Goal: Task Accomplishment & Management: Use online tool/utility

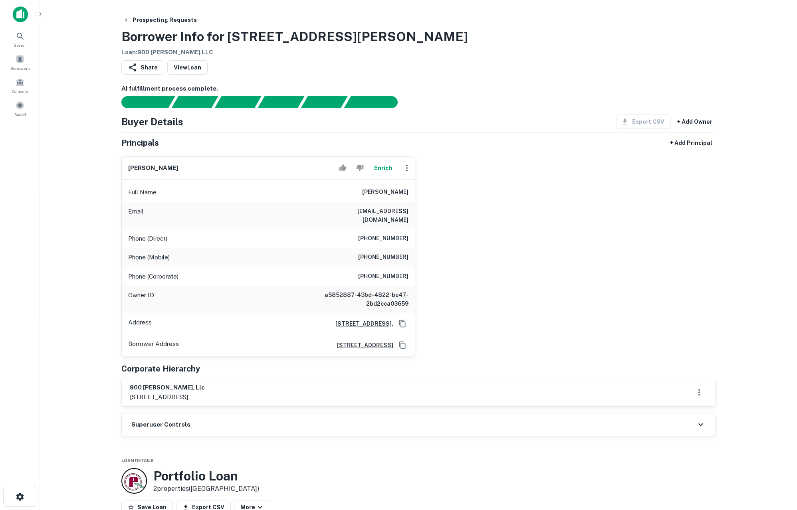
click at [386, 171] on button "Enrich" at bounding box center [383, 168] width 26 height 16
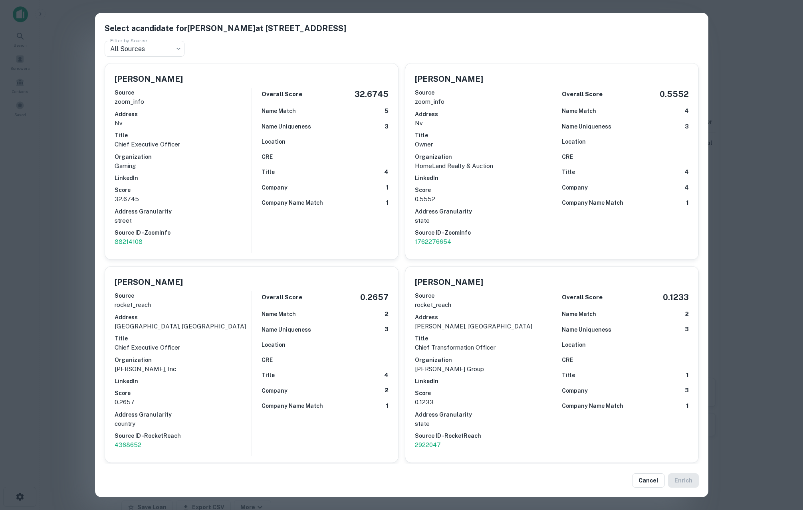
click at [59, 249] on div "Select a candidate for RORY L BEDORE at 7655 Palmyra Ave, Las Vegas, NV 89117 F…" at bounding box center [401, 255] width 803 height 510
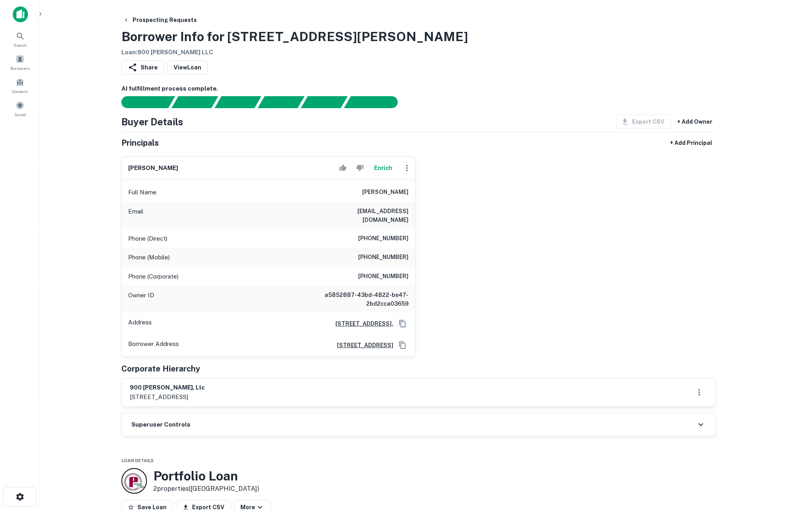
click at [382, 170] on button "Enrich" at bounding box center [383, 168] width 26 height 16
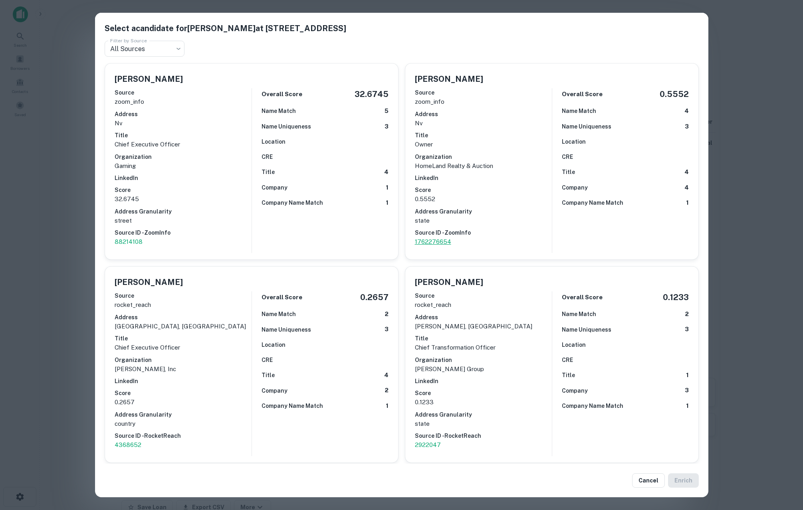
click at [436, 243] on p "1762276654" at bounding box center [483, 242] width 137 height 10
click at [57, 59] on div "Select a candidate for RORY L BEDORE at 7655 Palmyra Ave, Las Vegas, NV 89117 F…" at bounding box center [401, 255] width 803 height 510
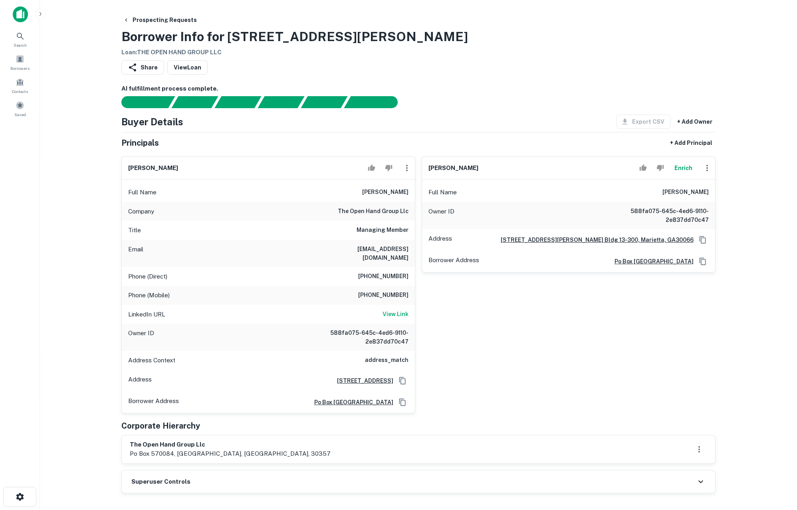
click at [685, 167] on button "Enrich" at bounding box center [683, 168] width 26 height 16
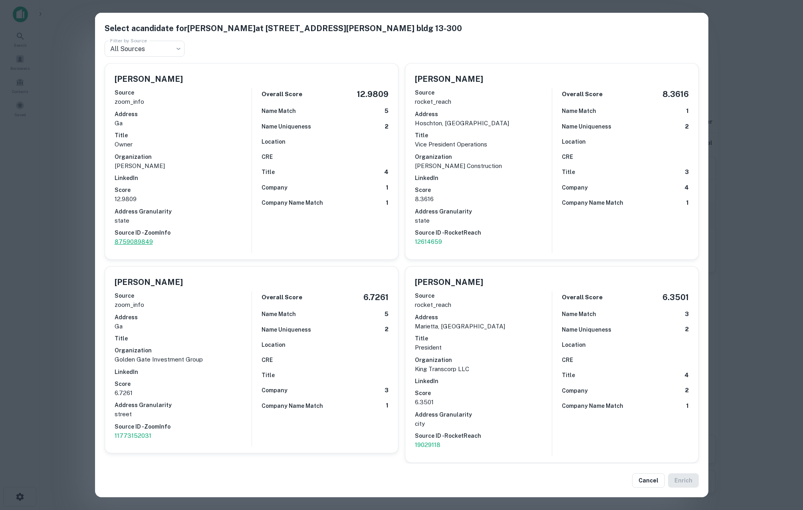
click at [130, 239] on p "8759089849" at bounding box center [183, 242] width 137 height 10
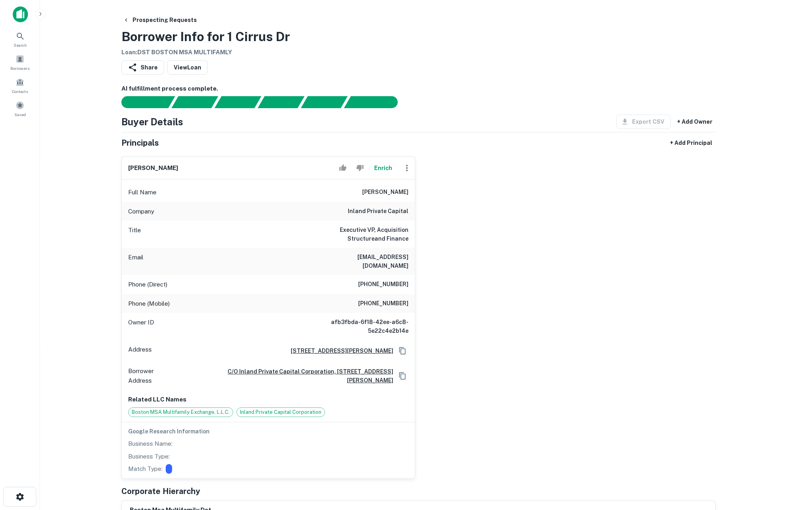
click at [386, 166] on button "Enrich" at bounding box center [383, 168] width 26 height 16
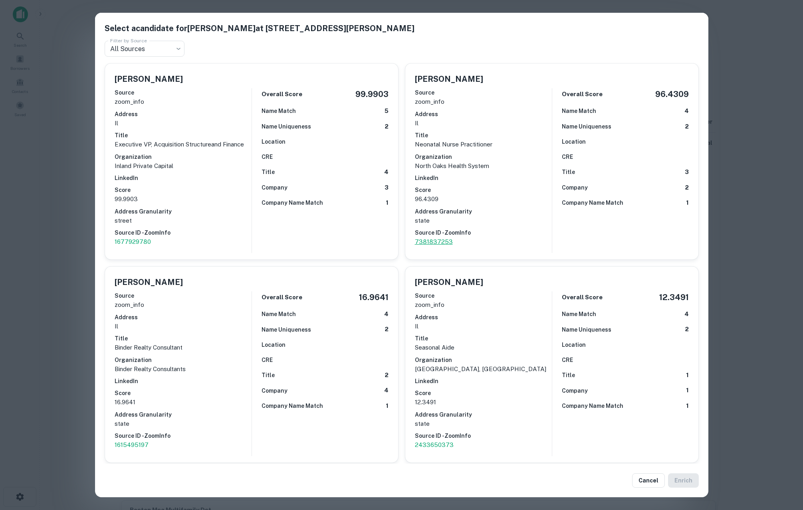
click at [426, 243] on p "7381837253" at bounding box center [483, 242] width 137 height 10
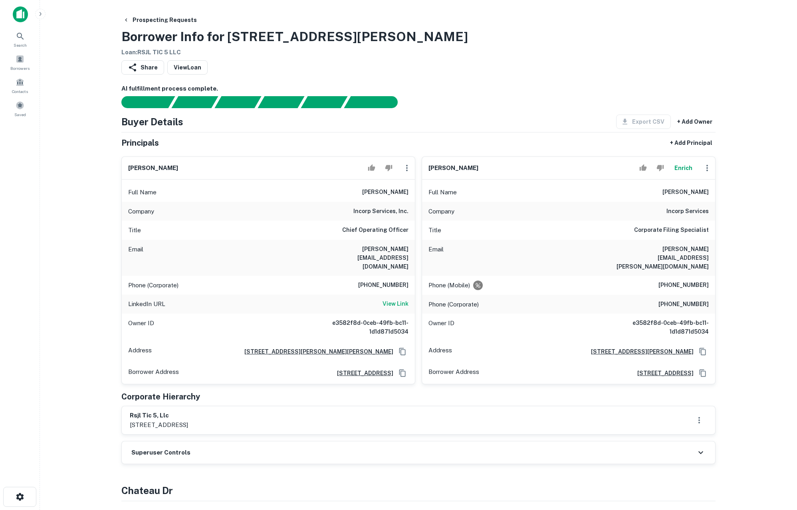
click at [690, 170] on button "Enrich" at bounding box center [683, 168] width 26 height 16
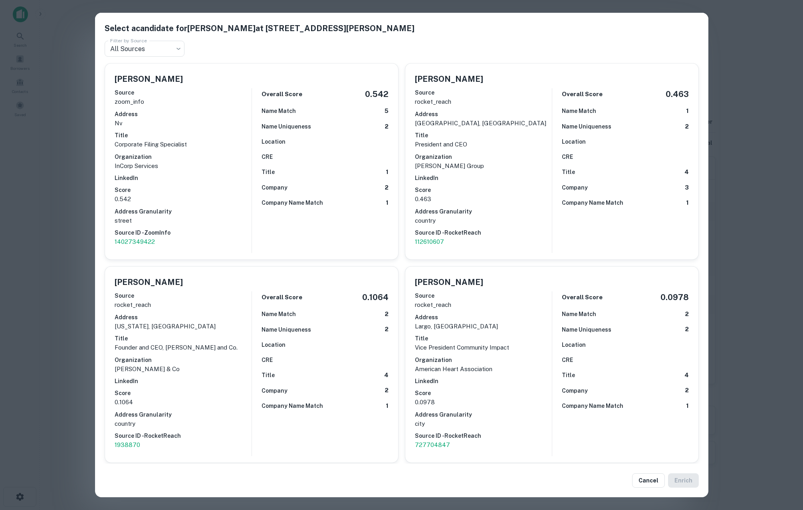
click at [66, 275] on div "Select a candidate for Courtney Wehrman at 9107 W Russell Rd Ste 100 Filter by …" at bounding box center [401, 255] width 803 height 510
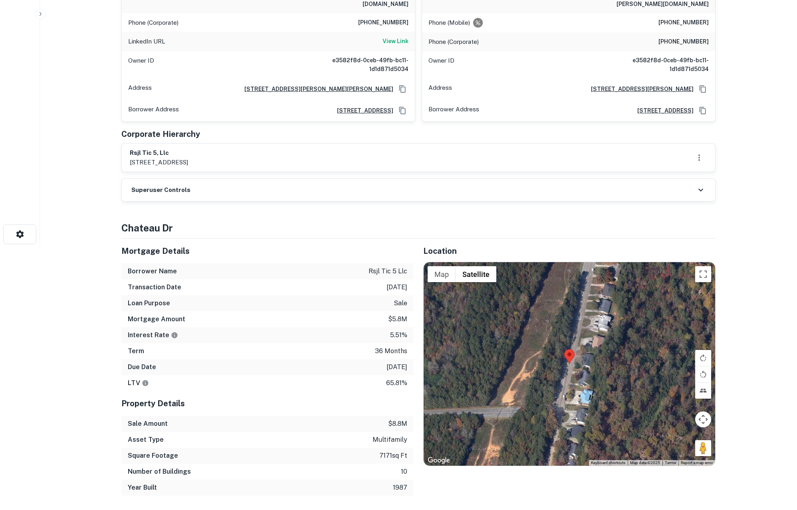
scroll to position [222, 0]
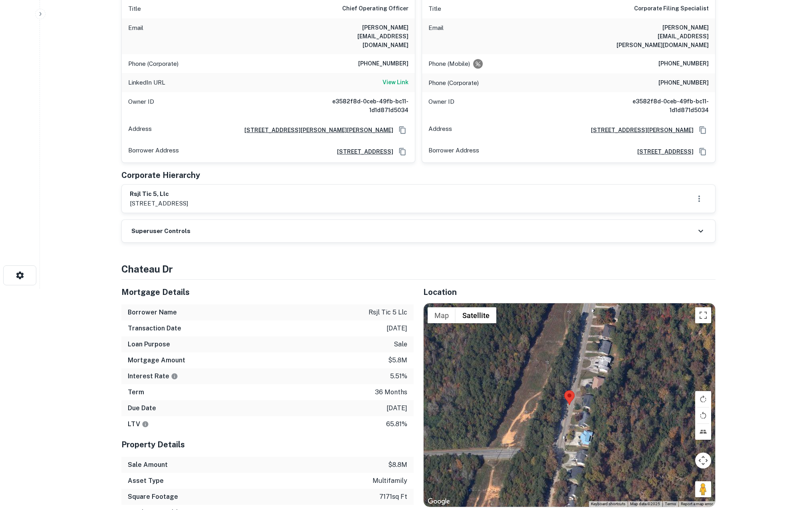
click at [422, 220] on div "Superuser Controls" at bounding box center [418, 231] width 593 height 22
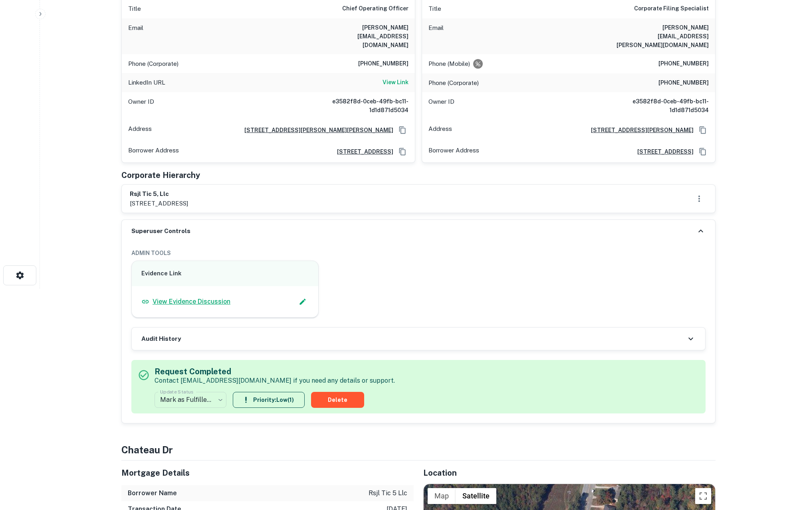
click at [216, 297] on p "View Evidence Discussion" at bounding box center [191, 302] width 78 height 10
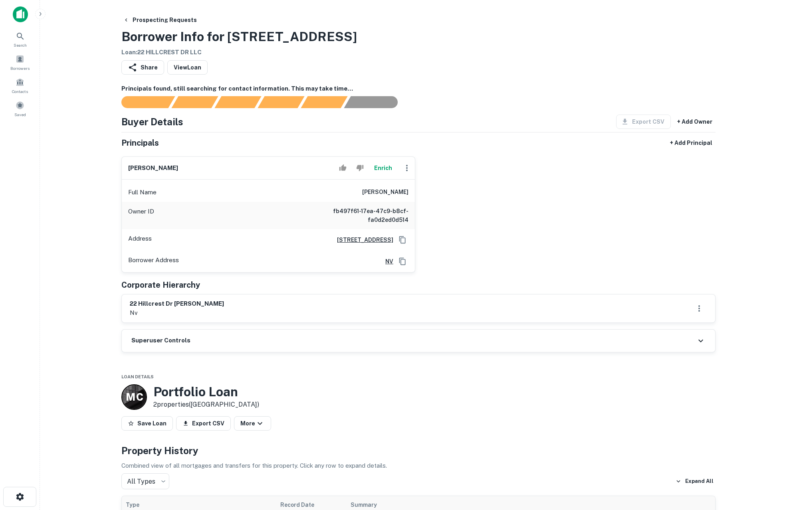
click at [385, 169] on button "Enrich" at bounding box center [383, 168] width 26 height 16
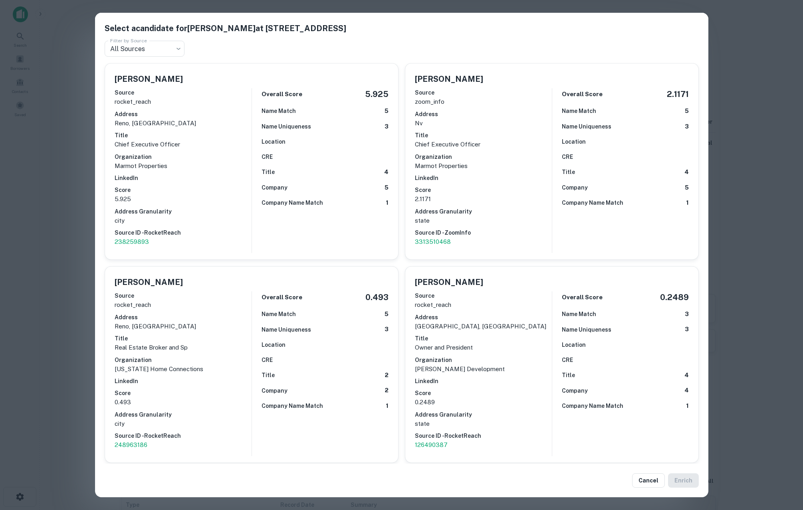
click at [57, 237] on div "Select a candidate for BATUHAN ZADEH at 711 manor drive Filter by Source All So…" at bounding box center [401, 255] width 803 height 510
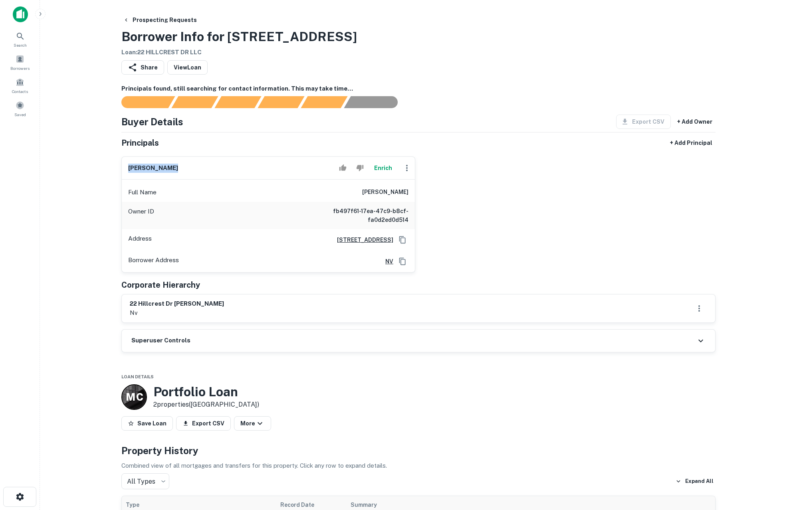
drag, startPoint x: 174, startPoint y: 168, endPoint x: 107, endPoint y: 162, distance: 67.0
click at [107, 162] on main "Prospecting Requests Borrower Info for 20 Hillcrest Dr Loan : 22 HILLCREST DR L…" at bounding box center [418, 255] width 757 height 510
copy h6 "batuhan zadeh"
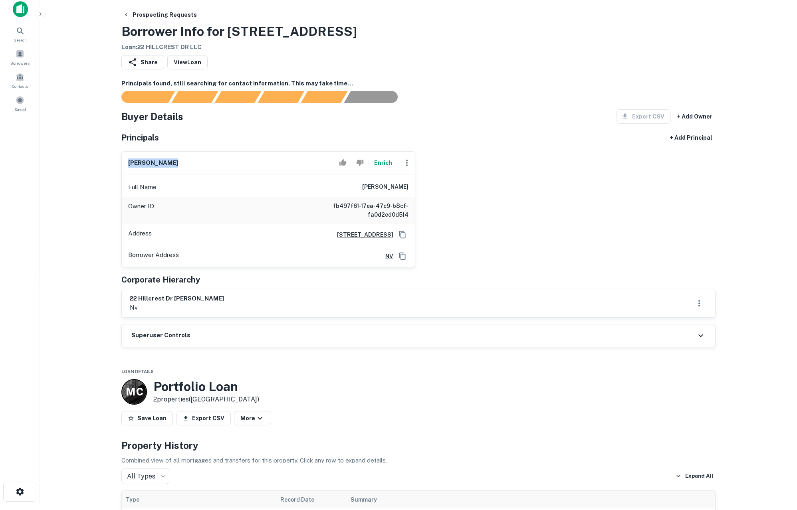
scroll to position [133, 0]
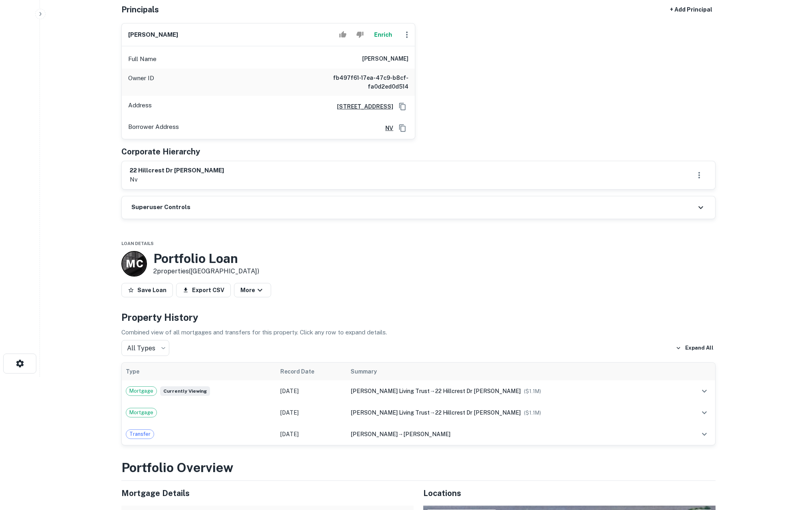
click at [77, 312] on main "Prospecting Requests Borrower Info for 20 Hillcrest Dr Loan : 22 HILLCREST DR L…" at bounding box center [418, 122] width 757 height 510
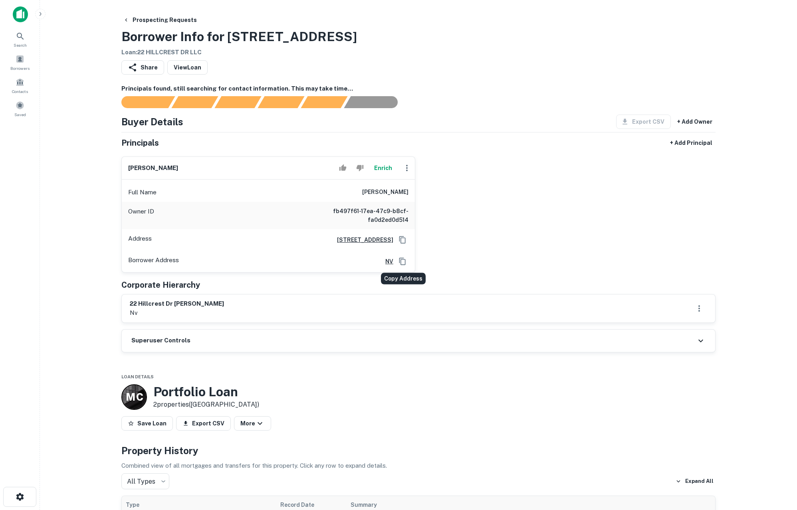
click at [402, 260] on icon "Copy Address" at bounding box center [402, 261] width 8 height 8
click at [545, 51] on div "Prospecting Requests Borrower Info for 20 Hillcrest Dr Loan : 22 HILLCREST DR L…" at bounding box center [418, 35] width 594 height 44
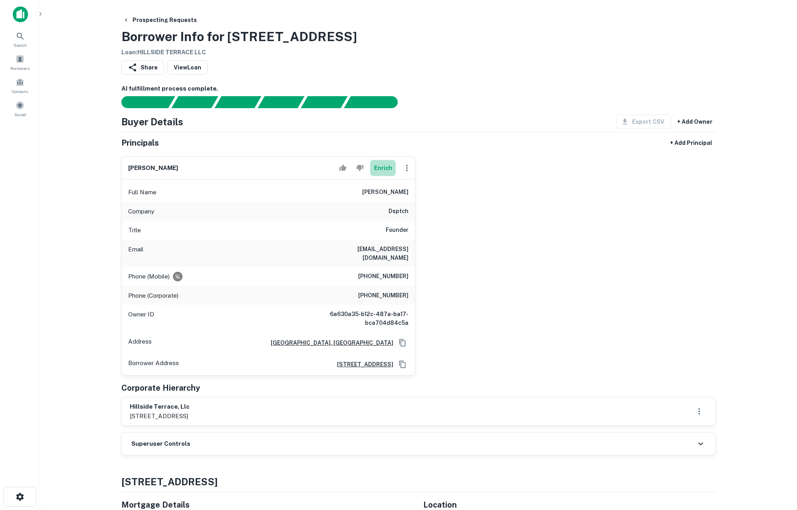
click at [385, 170] on button "Enrich" at bounding box center [383, 168] width 26 height 16
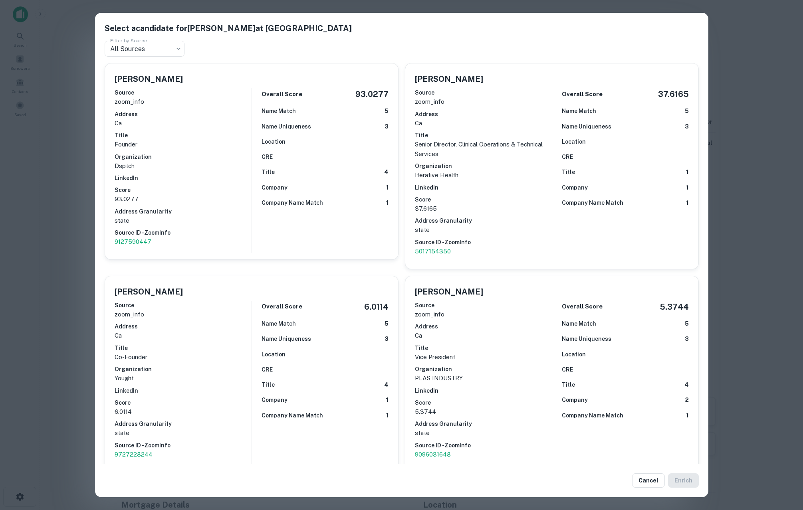
click at [68, 235] on div "Select a candidate for Richard Liu at 786 Valencia St Filter by Source All Sour…" at bounding box center [401, 255] width 803 height 510
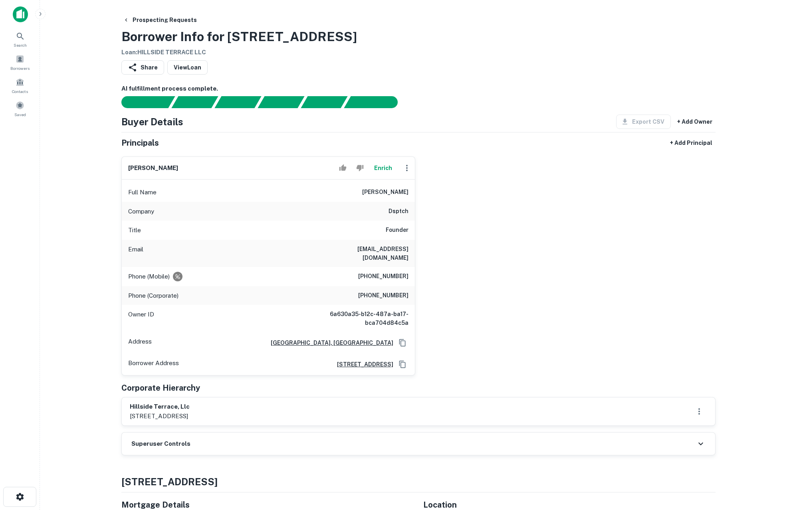
click at [644, 286] on div "richard liu Enrich Full Name richard liu Company dsptch Title Founder Email rli…" at bounding box center [415, 263] width 600 height 226
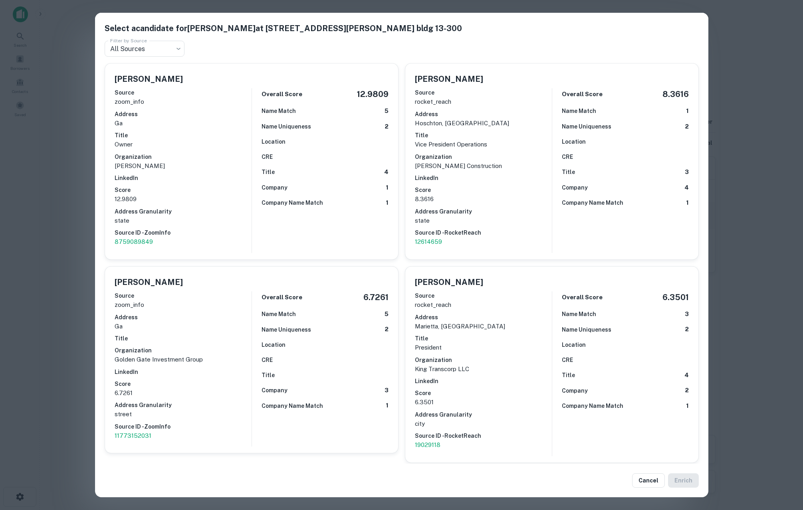
click at [730, 82] on div "Select a candidate for TROY KING at 2440 sandy plains rd. bldg 13-300 Filter by…" at bounding box center [401, 255] width 803 height 510
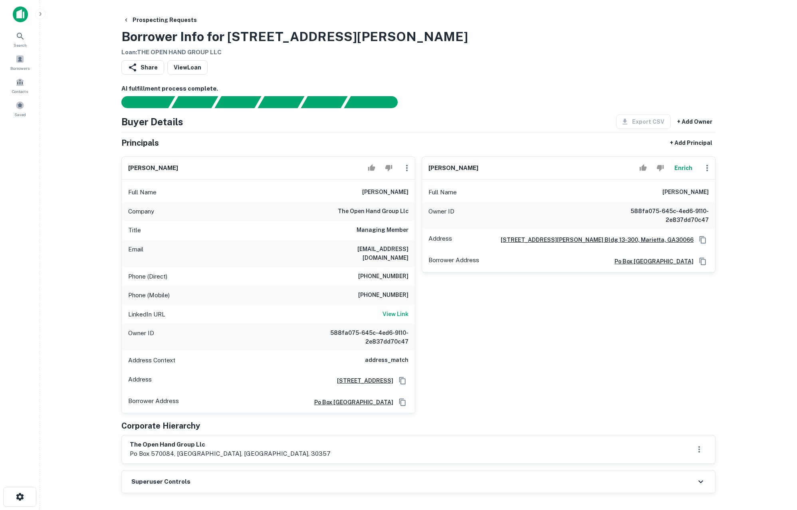
click at [682, 168] on button "Enrich" at bounding box center [683, 168] width 26 height 16
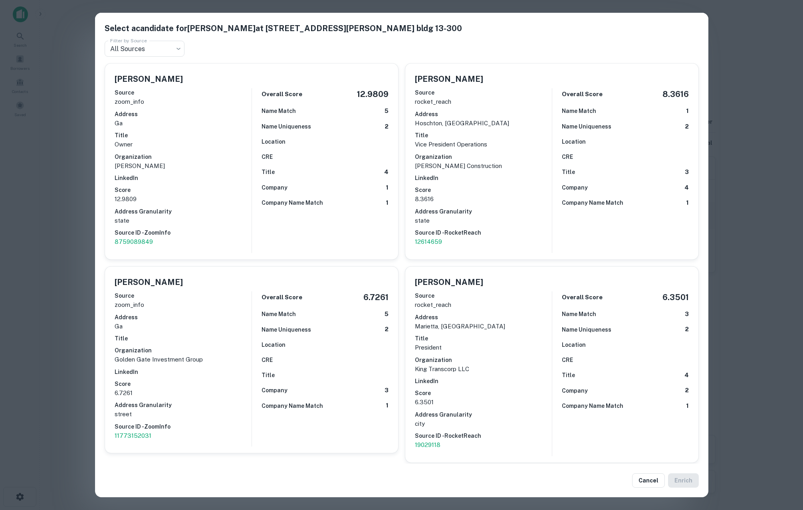
click at [765, 87] on div "Select a candidate for TROY KING at 2440 sandy plains rd. bldg 13-300 Filter by…" at bounding box center [401, 255] width 803 height 510
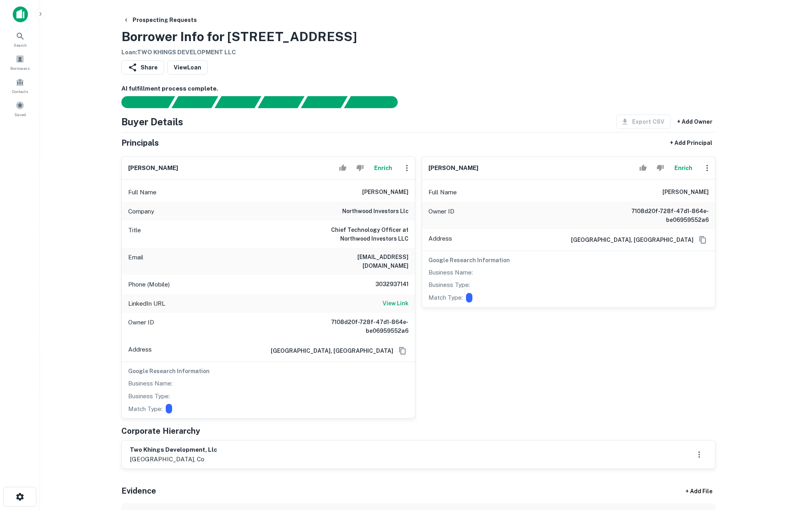
click at [461, 199] on div "Full Name kenyatta fisher" at bounding box center [568, 192] width 293 height 19
click at [384, 169] on button "Enrich" at bounding box center [383, 168] width 26 height 16
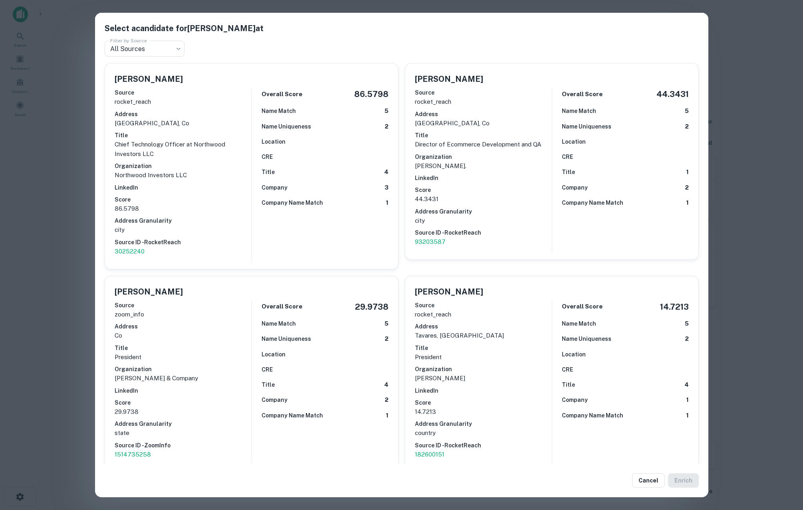
drag, startPoint x: 769, startPoint y: 210, endPoint x: 738, endPoint y: 182, distance: 41.8
click at [769, 210] on div "Select a candidate for Richard Jones at Filter by Source All Sources *** Filter…" at bounding box center [401, 255] width 803 height 510
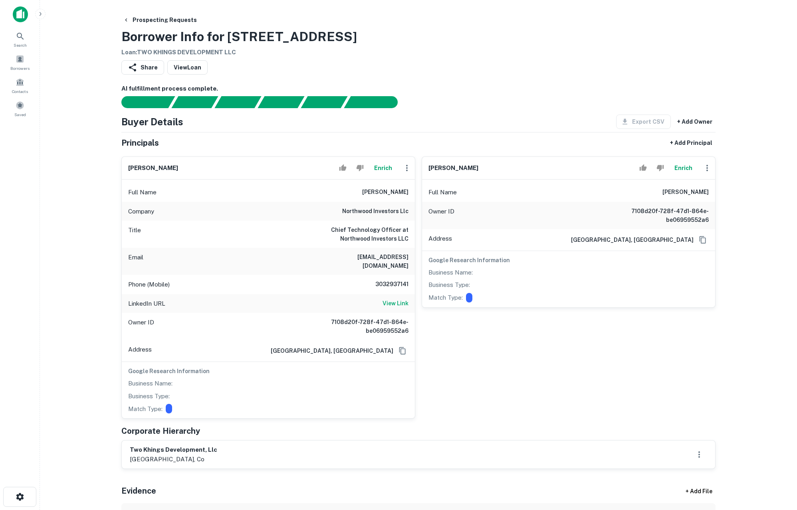
click at [589, 335] on div "[PERSON_NAME] Enrich Full Name [PERSON_NAME] Owner ID 7108d20f-728f-47d1-864e-b…" at bounding box center [565, 284] width 300 height 269
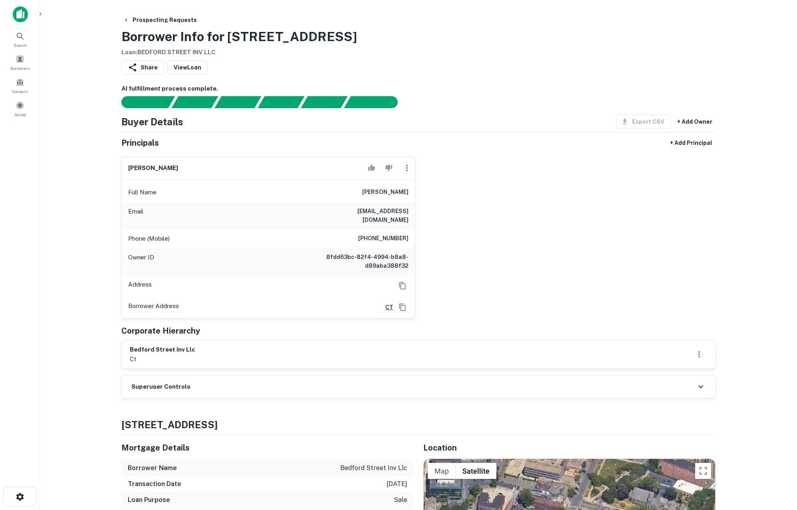
click at [94, 188] on main "Prospecting Requests Borrower Info for 163 Bedford St Loan : BEDFORD STREET INV…" at bounding box center [418, 255] width 757 height 510
click at [591, 48] on div "Prospecting Requests Borrower Info for 163 Bedford St Loan : BEDFORD STREET INV…" at bounding box center [418, 35] width 594 height 44
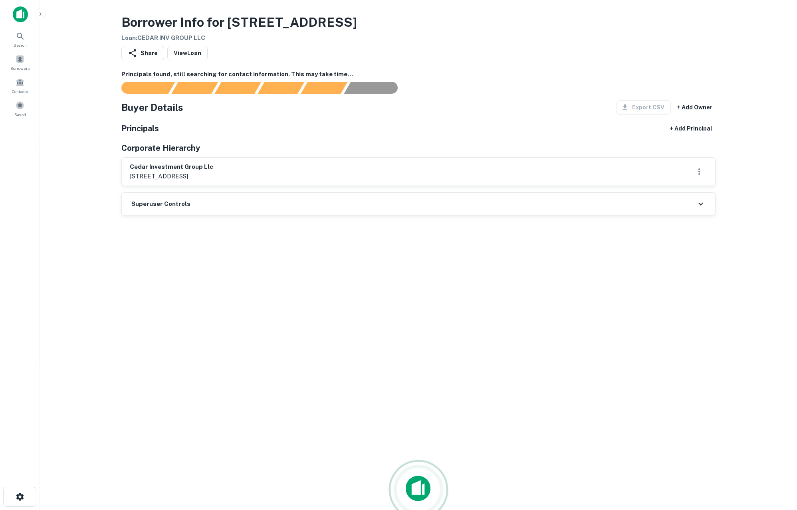
click at [89, 162] on main "Borrower Info for 140 Market Sq Loan : CEDAR INV GROUP LLC Share View Loan Prin…" at bounding box center [418, 255] width 757 height 510
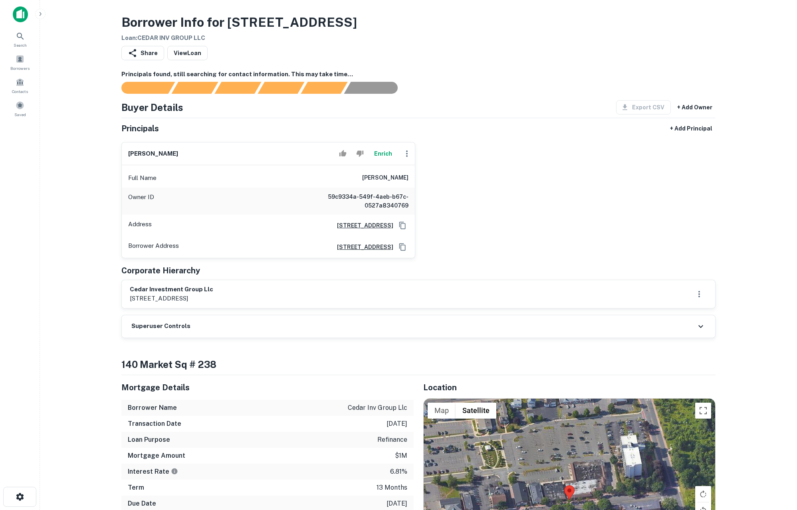
click at [383, 156] on button "Enrich" at bounding box center [383, 154] width 26 height 16
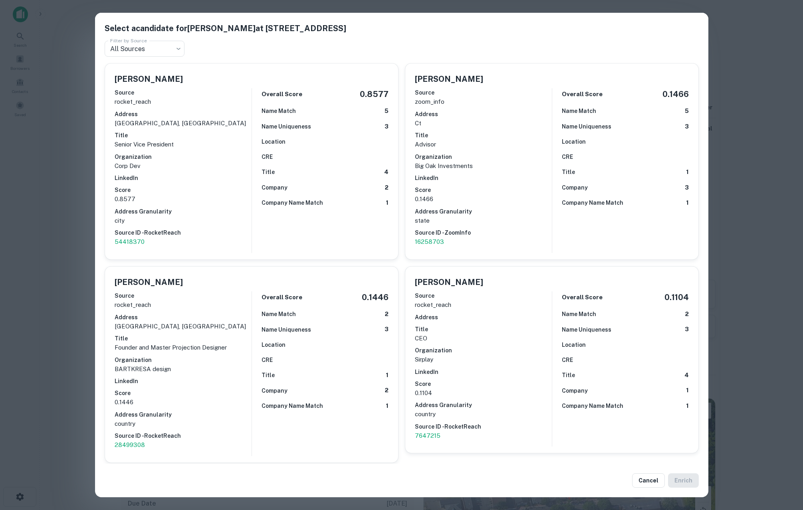
click at [74, 211] on div "Select a candidate for BART STANCO at 406 rolling hills drive Filter by Source …" at bounding box center [401, 255] width 803 height 510
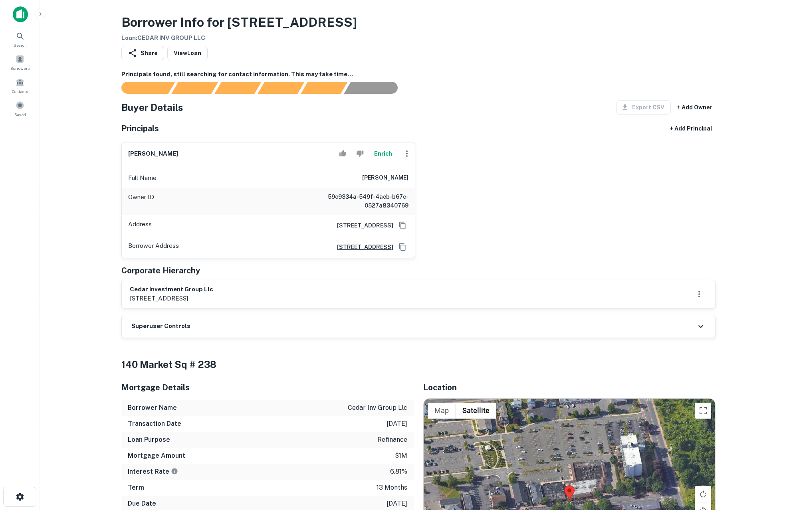
click at [384, 152] on button "Enrich" at bounding box center [383, 154] width 26 height 16
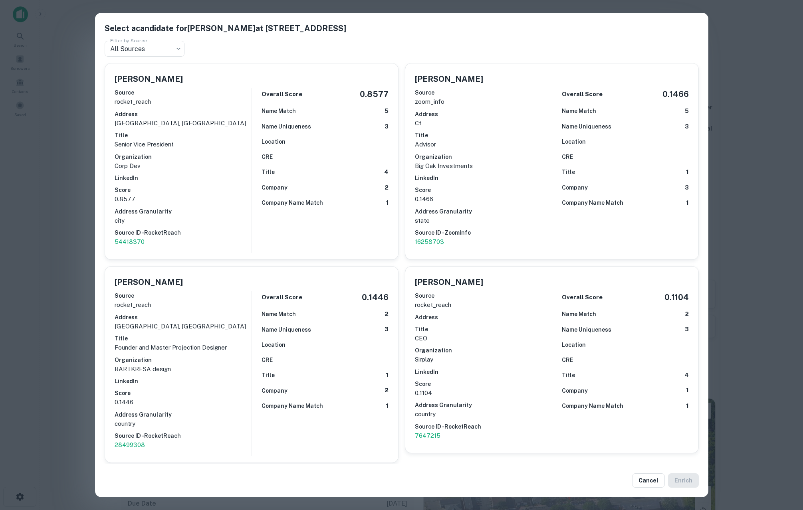
click at [70, 171] on div "Select a candidate for BART STANCO at 406 rolling hills drive Filter by Source …" at bounding box center [401, 255] width 803 height 510
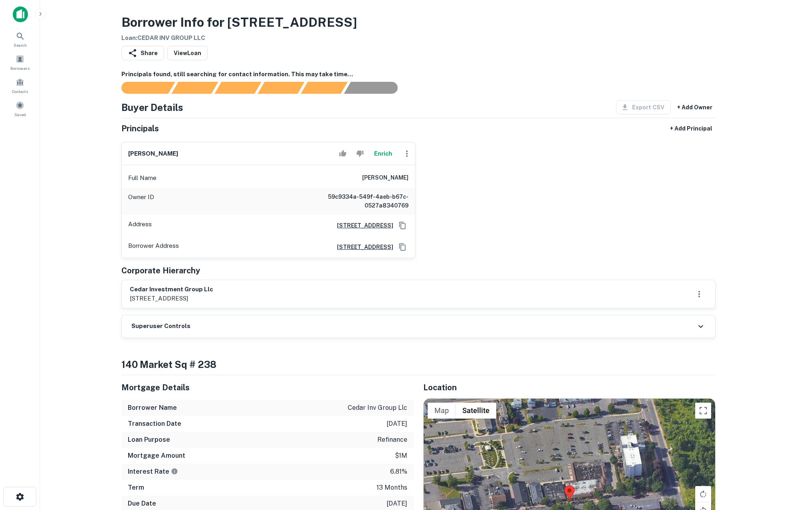
click at [330, 323] on div "Superuser Controls" at bounding box center [418, 326] width 593 height 22
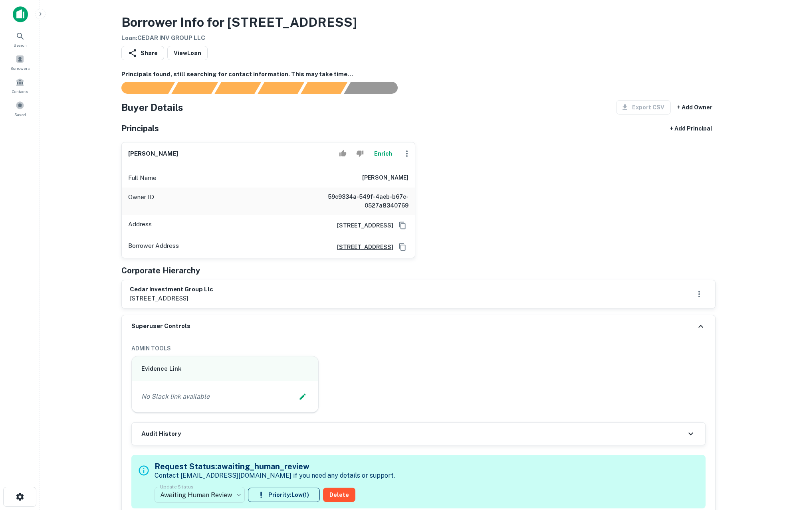
scroll to position [251, 0]
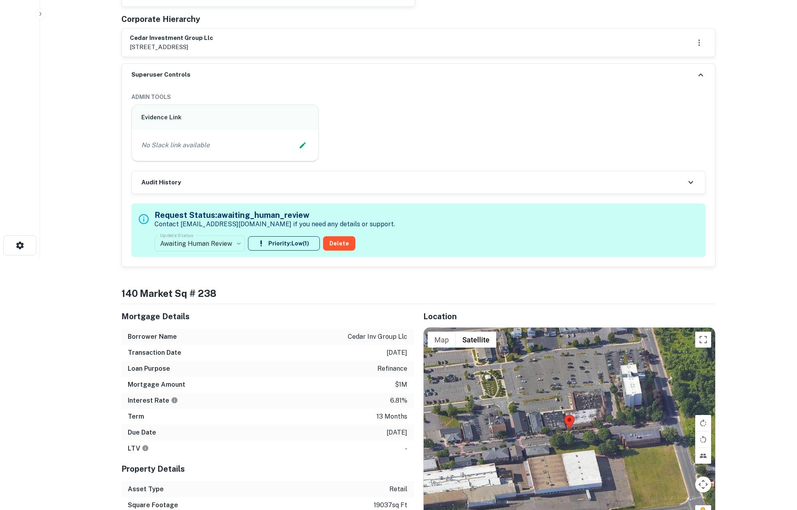
click at [332, 181] on div "Audit History" at bounding box center [418, 182] width 573 height 22
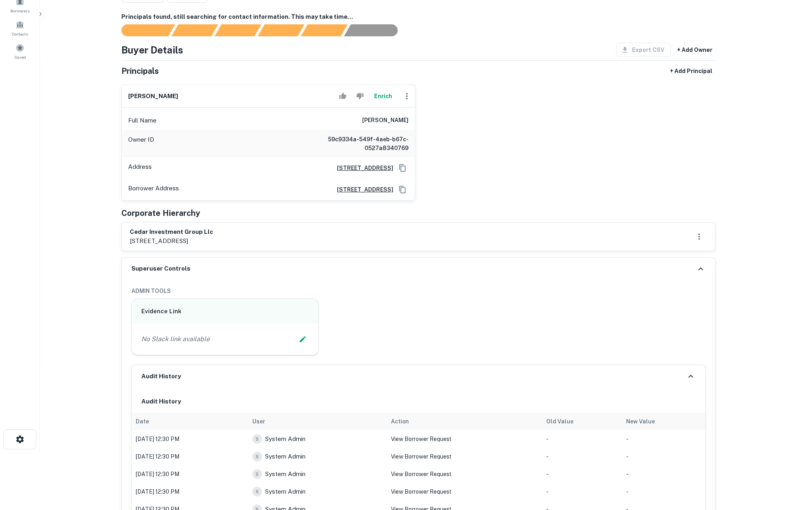
scroll to position [0, 0]
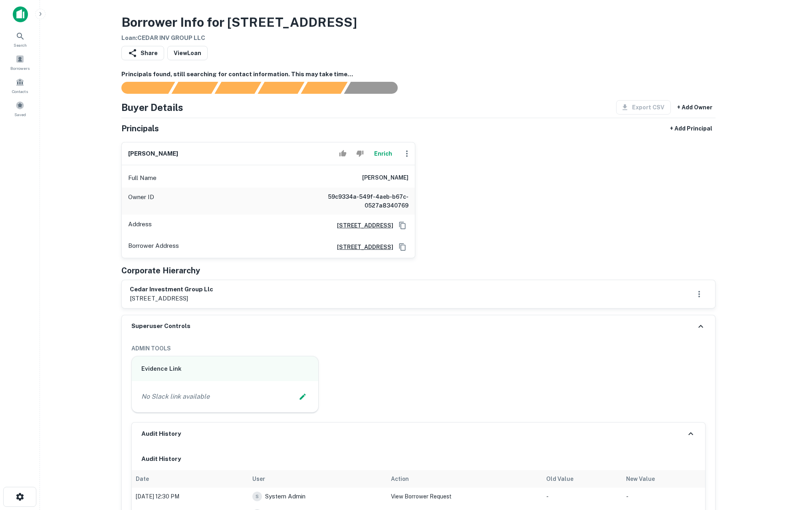
click at [376, 150] on button "Enrich" at bounding box center [383, 154] width 26 height 16
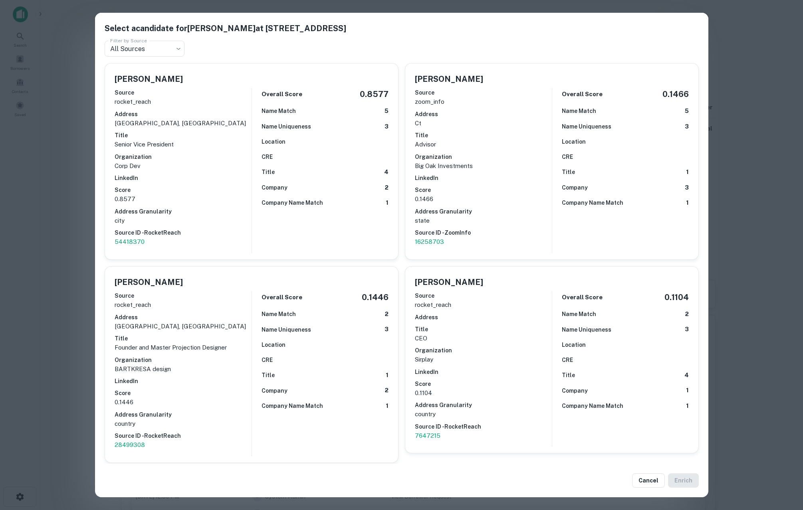
click at [70, 245] on div "Select a candidate for BART STANCO at 406 rolling hills drive Filter by Source …" at bounding box center [401, 255] width 803 height 510
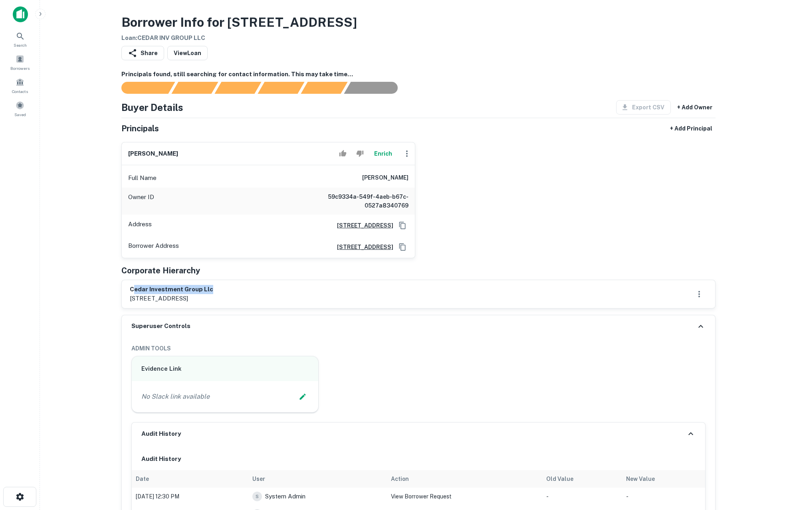
drag, startPoint x: 212, startPoint y: 288, endPoint x: 135, endPoint y: 288, distance: 77.0
click at [135, 288] on h6 "cedar investment group llc" at bounding box center [171, 289] width 83 height 9
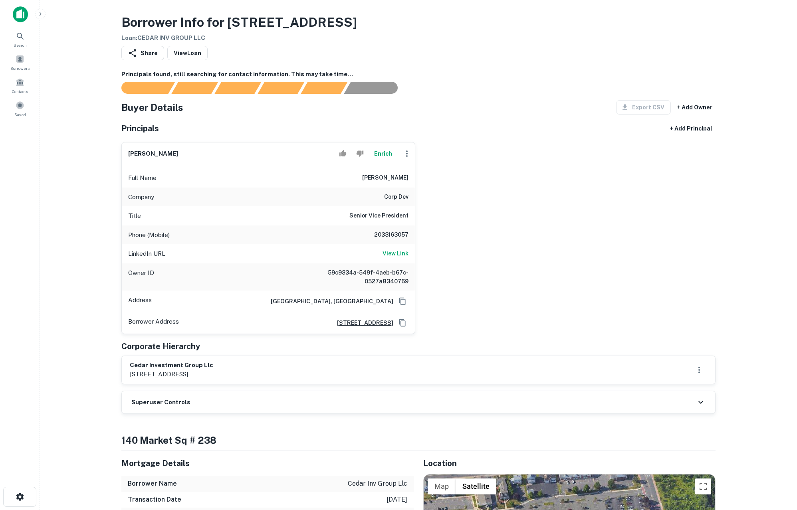
click at [404, 153] on icon "button" at bounding box center [407, 154] width 10 height 10
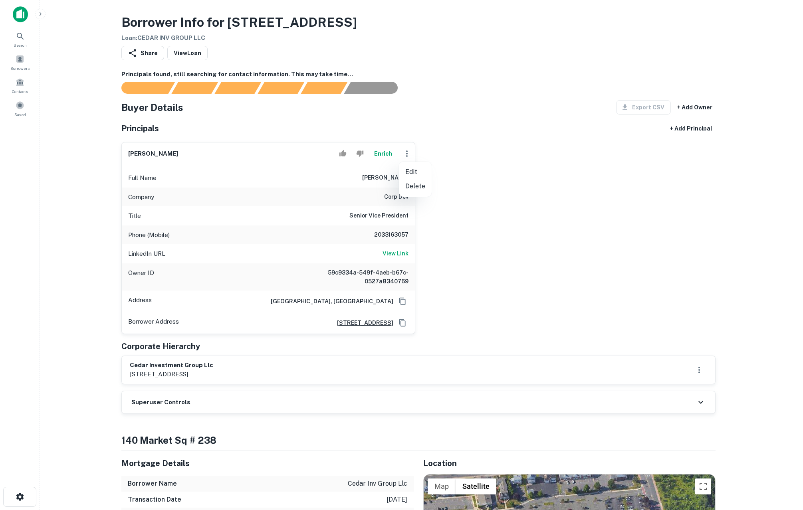
click at [330, 198] on div at bounding box center [401, 255] width 803 height 510
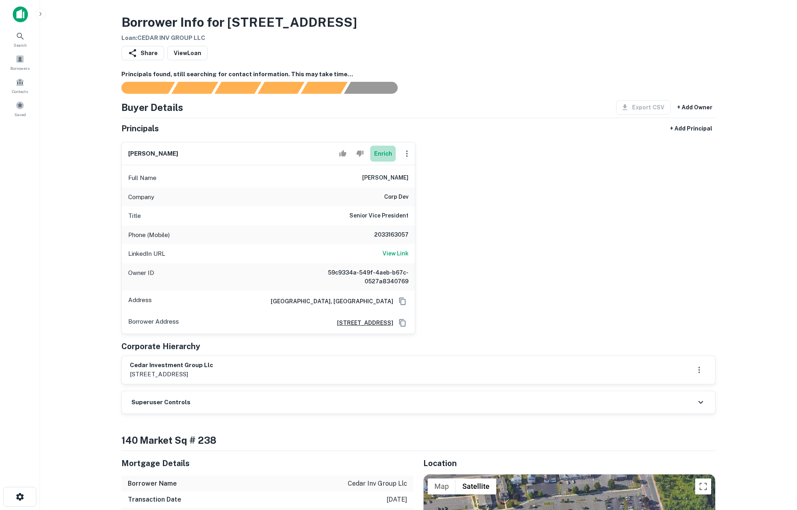
click at [375, 150] on button "Enrich" at bounding box center [383, 154] width 26 height 16
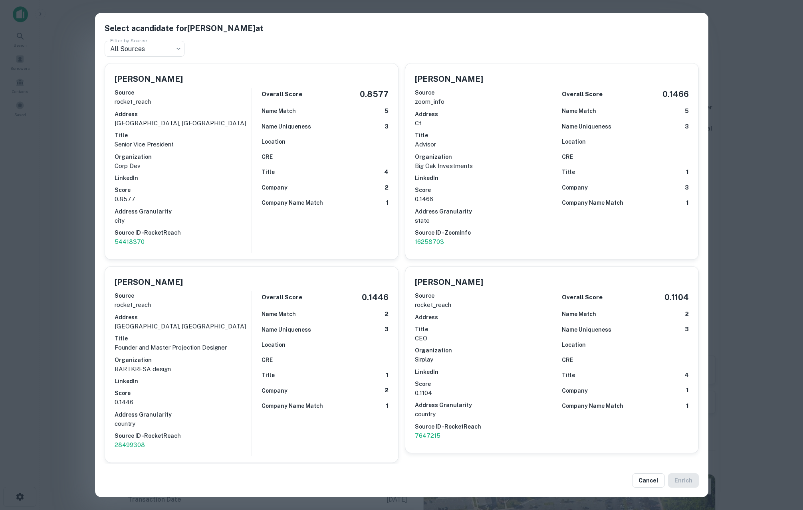
click at [239, 206] on div "Source rocket_reach Address fairfield, ct Title Senior Vice President Organizat…" at bounding box center [183, 167] width 137 height 165
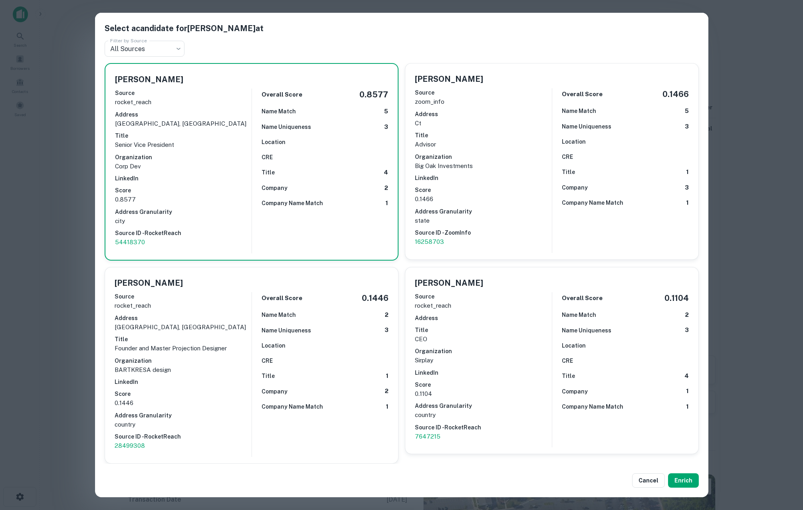
click at [66, 263] on div "Select a candidate for Bart Stanco at Filter by Source All Sources *** Filter b…" at bounding box center [401, 255] width 803 height 510
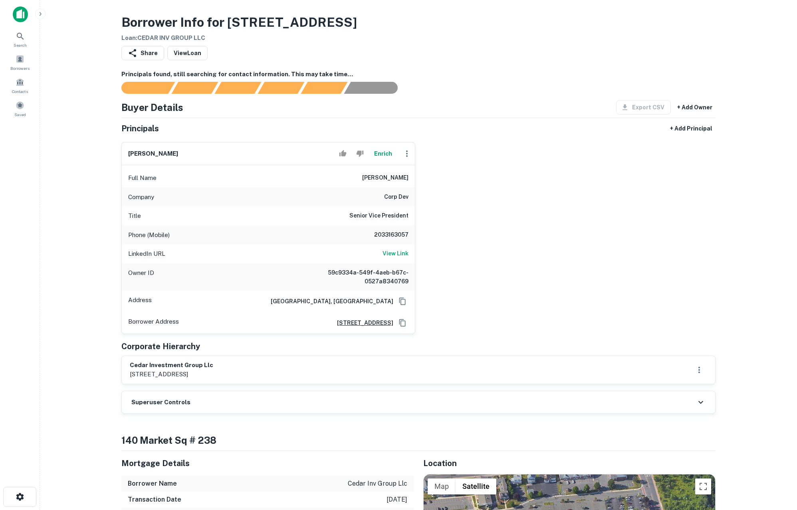
click at [309, 399] on div "Superuser Controls" at bounding box center [418, 402] width 593 height 22
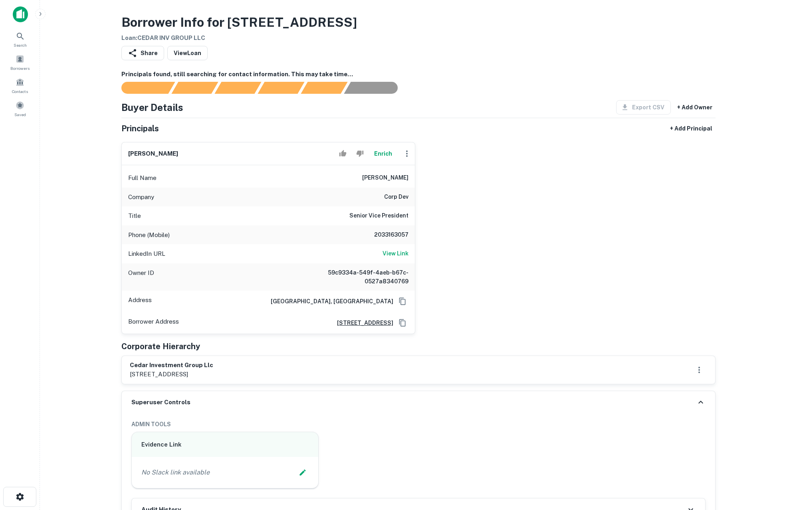
scroll to position [137, 0]
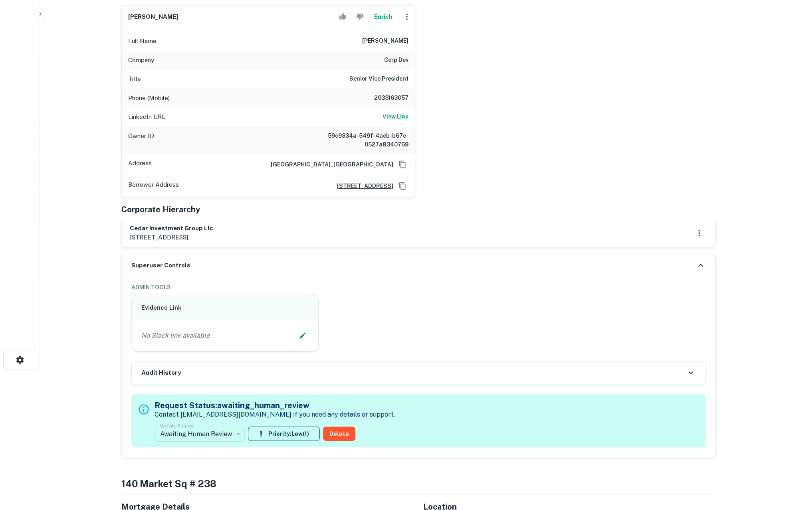
click at [394, 373] on div "Audit History" at bounding box center [418, 373] width 573 height 22
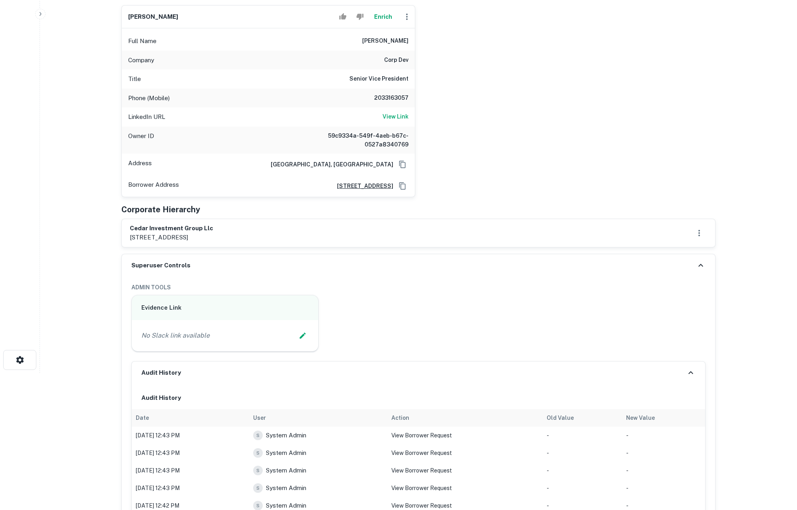
scroll to position [261, 0]
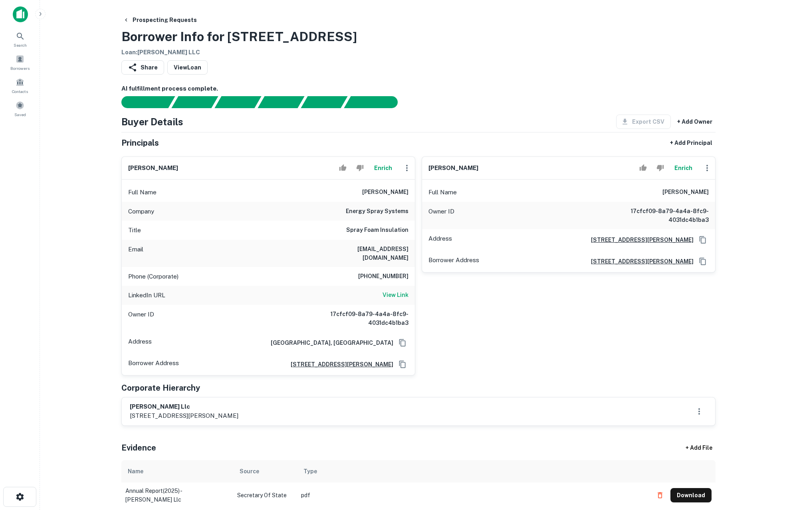
click at [386, 171] on button "Enrich" at bounding box center [383, 168] width 26 height 16
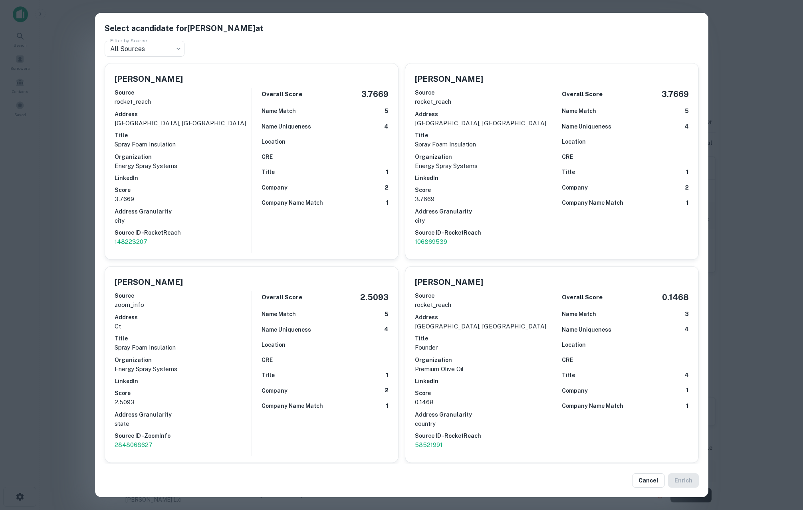
click at [62, 251] on div "Select a candidate for Florjan Shehaj at Filter by Source All Sources *** Filte…" at bounding box center [401, 255] width 803 height 510
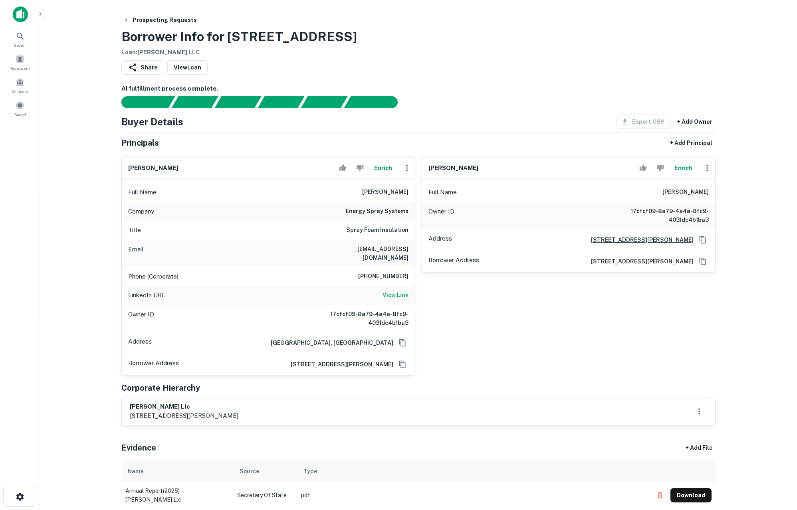
click at [381, 168] on button "Enrich" at bounding box center [383, 168] width 26 height 16
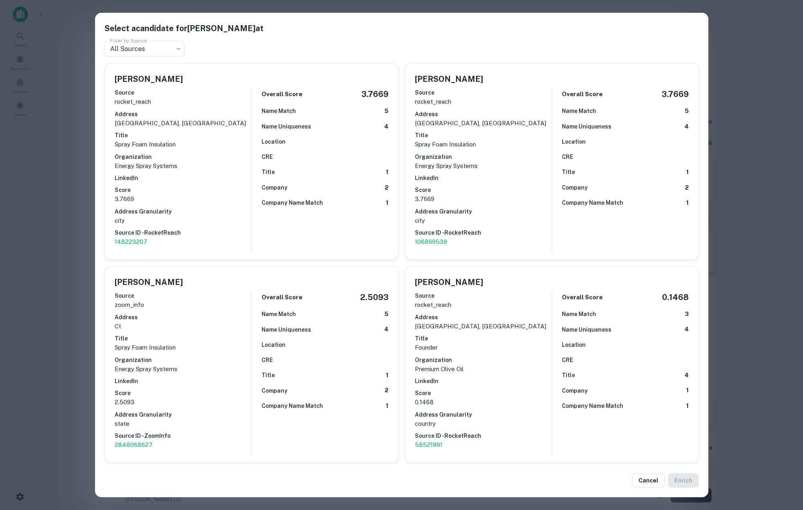
click at [63, 251] on div "Select a candidate for Florjan Shehaj at Filter by Source All Sources *** Filte…" at bounding box center [401, 255] width 803 height 510
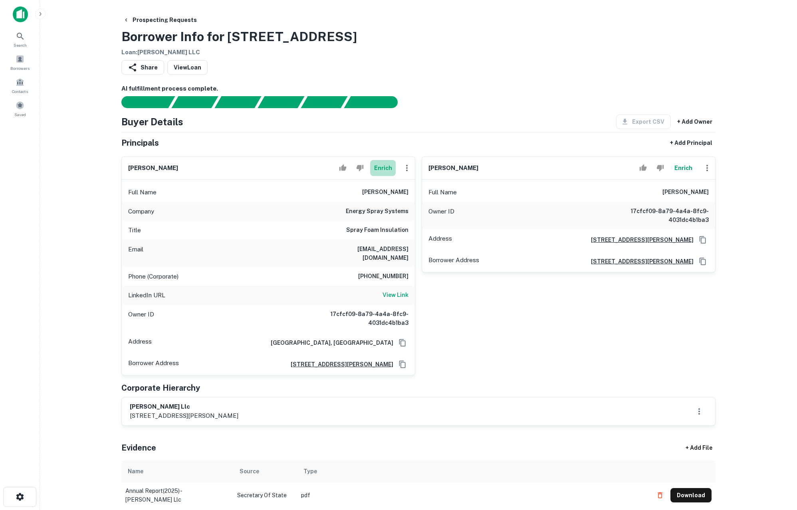
click at [383, 168] on button "Enrich" at bounding box center [383, 168] width 26 height 16
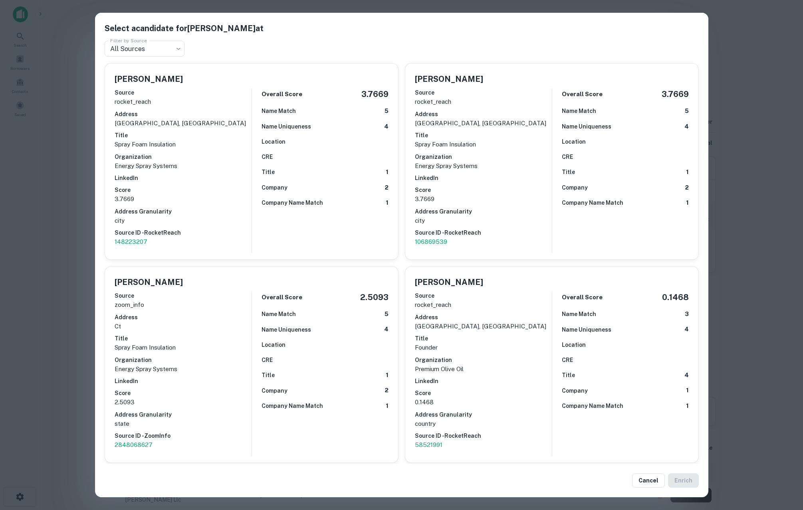
click at [73, 230] on div "Select a candidate for Florjan Shehaj at Filter by Source All Sources *** Filte…" at bounding box center [401, 255] width 803 height 510
